Goal: Task Accomplishment & Management: Use online tool/utility

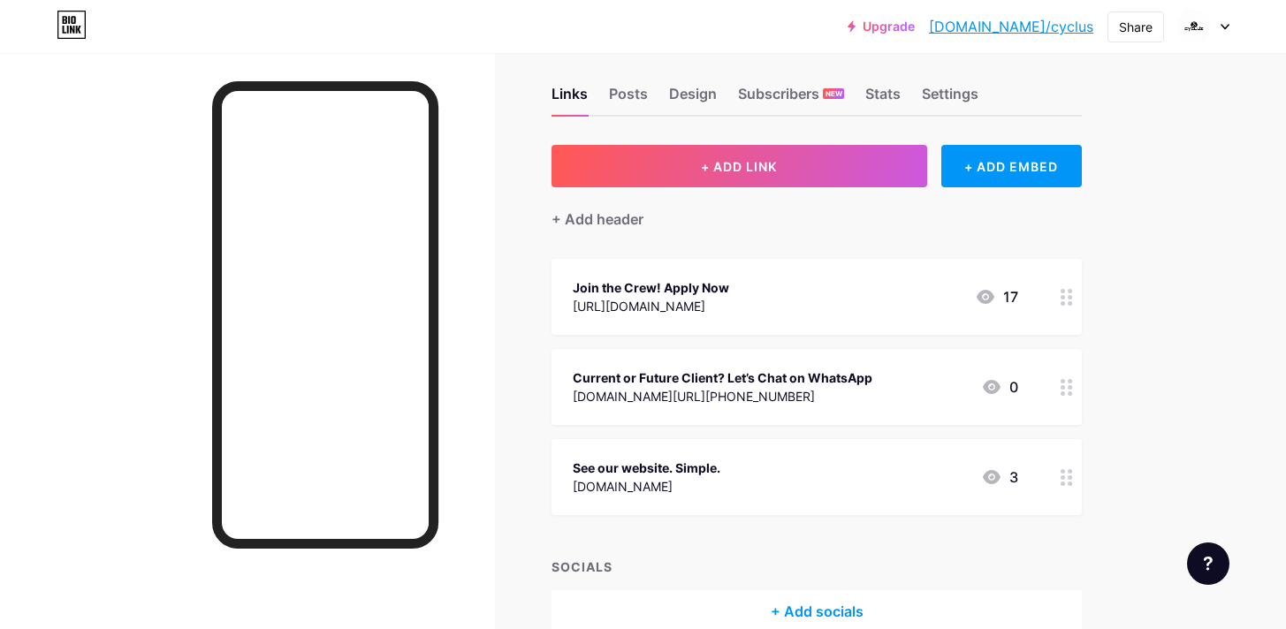
scroll to position [37, 0]
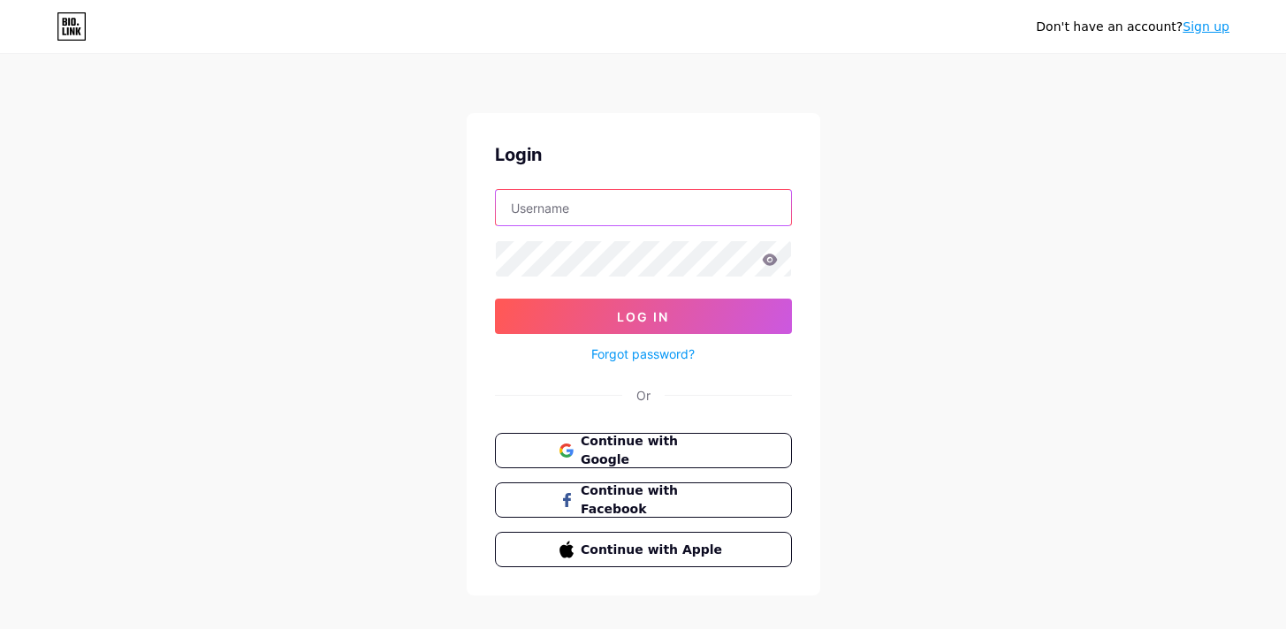
click at [674, 217] on input "text" at bounding box center [643, 207] width 295 height 35
type input "[PERSON_NAME][EMAIL_ADDRESS][DOMAIN_NAME]"
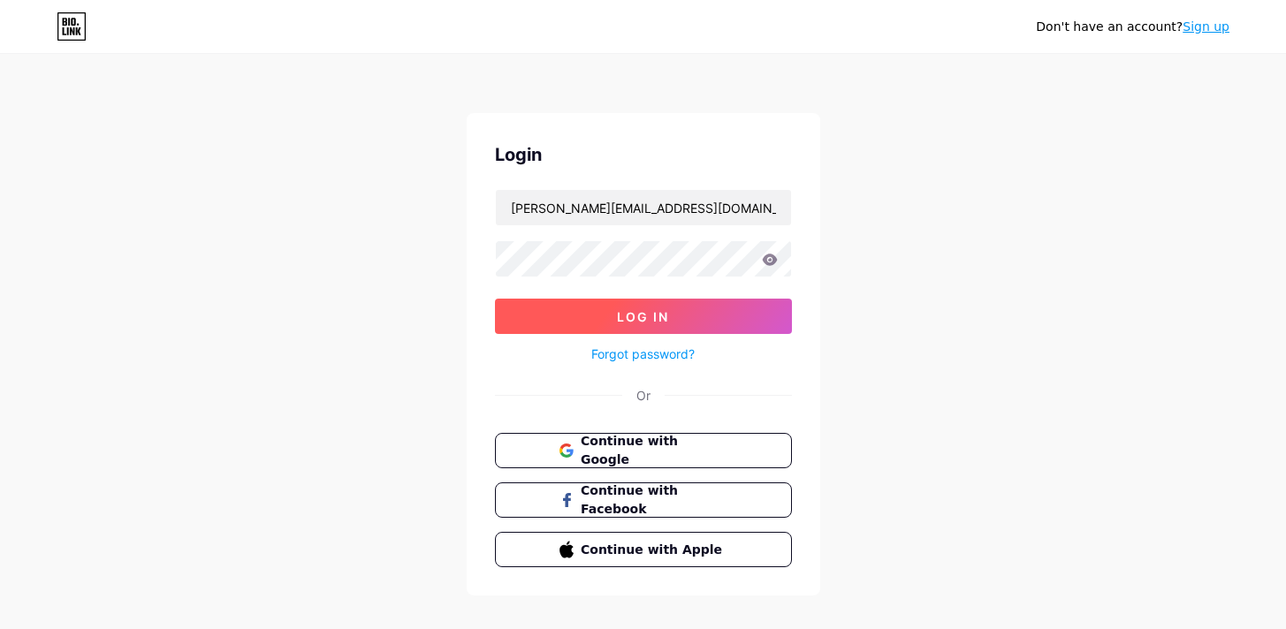
click at [662, 321] on span "Log In" at bounding box center [643, 316] width 52 height 15
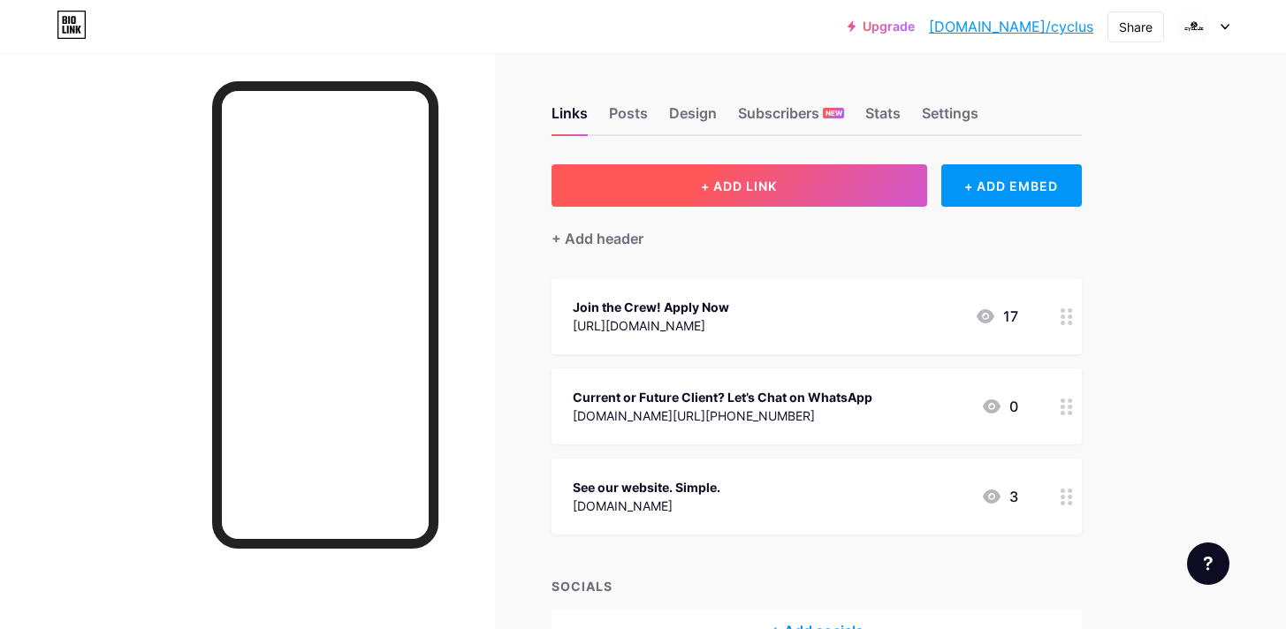
click at [757, 192] on span "+ ADD LINK" at bounding box center [739, 186] width 76 height 15
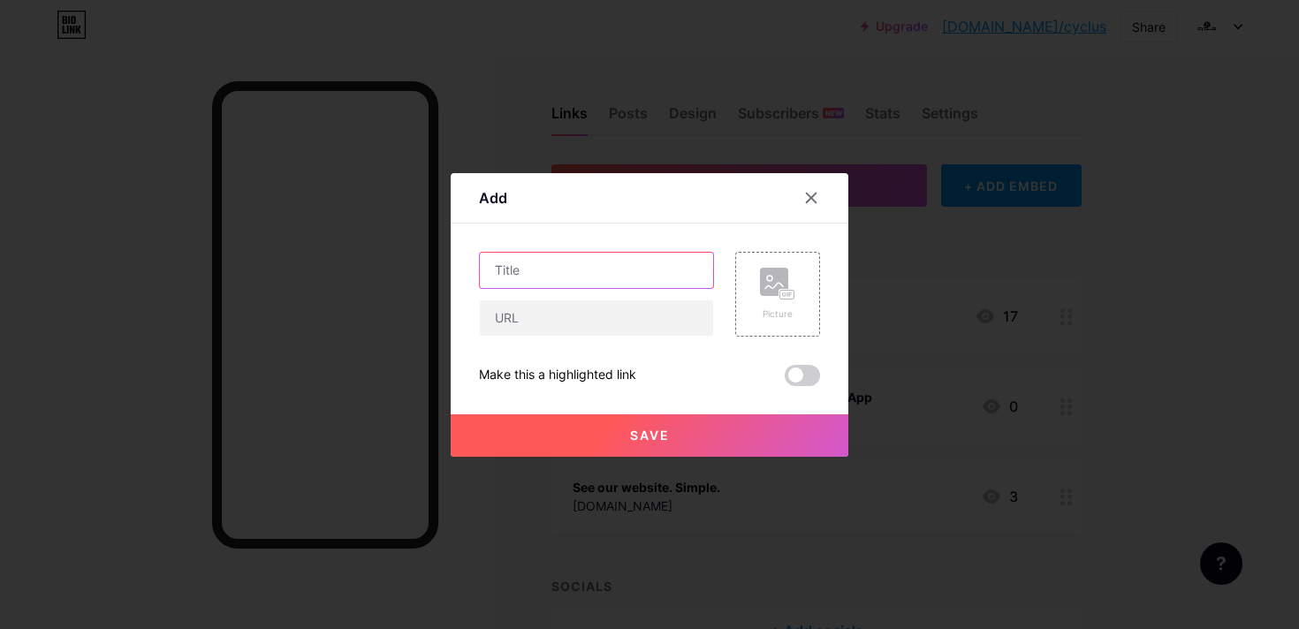
click at [600, 272] on input "text" at bounding box center [596, 270] width 233 height 35
type input "Join our Riggers! Apply Now"
click at [612, 308] on input "text" at bounding box center [596, 317] width 233 height 35
paste input "[URL][DOMAIN_NAME]"
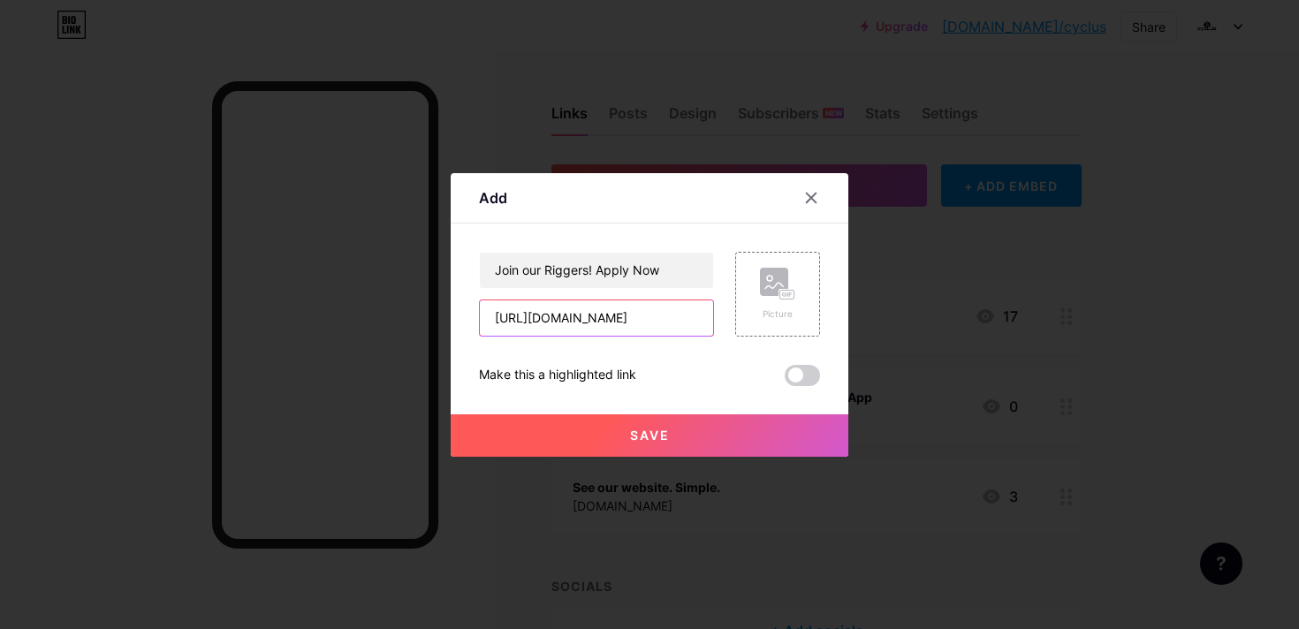
type input "[URL][DOMAIN_NAME]"
click at [651, 430] on span "Save" at bounding box center [650, 435] width 40 height 15
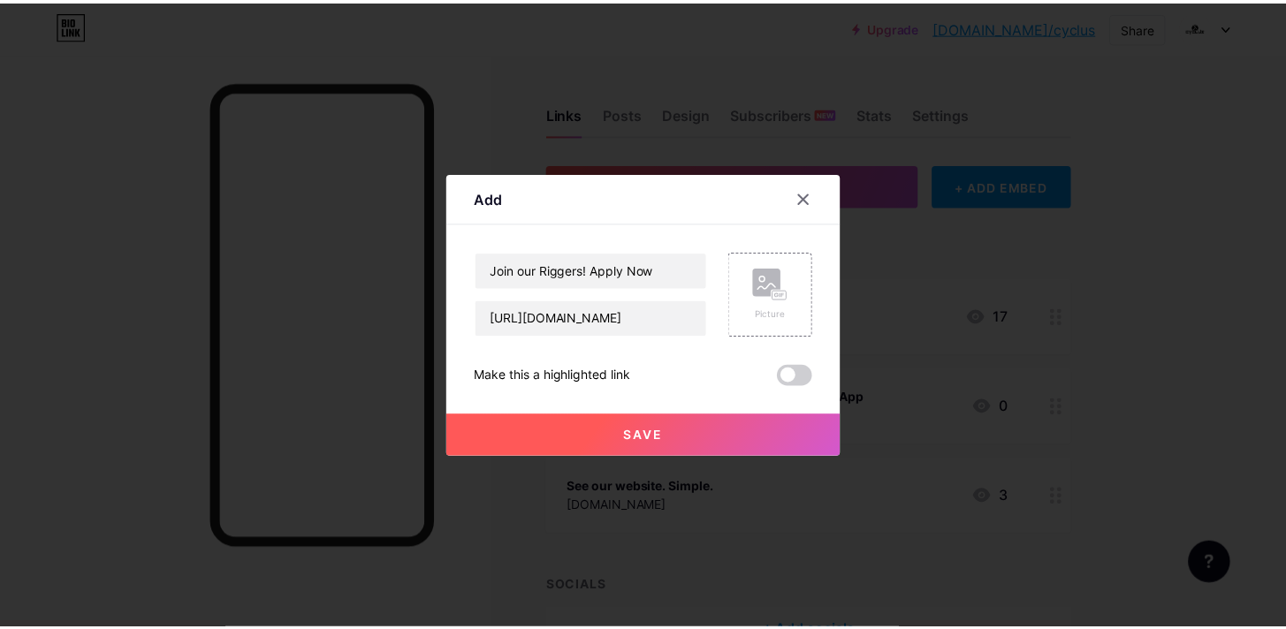
scroll to position [0, 0]
